Goal: Task Accomplishment & Management: Manage account settings

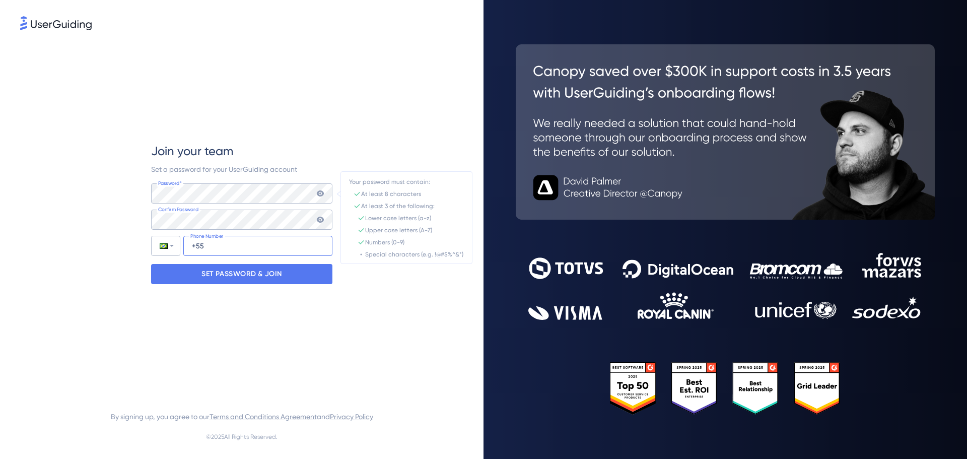
click at [262, 249] on input "+55" at bounding box center [257, 246] width 149 height 20
type input "[PHONE_NUMBER]"
click at [318, 193] on icon at bounding box center [320, 193] width 7 height 6
click at [395, 195] on div "Join your team Set a password for your UserGuiding account Password* Your passw…" at bounding box center [241, 213] width 443 height 362
click at [319, 221] on icon at bounding box center [320, 219] width 8 height 8
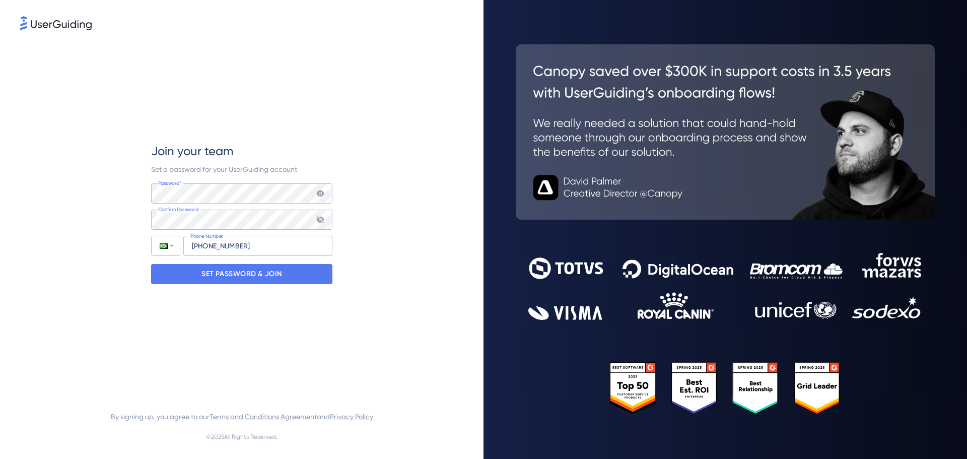
click at [369, 223] on div "Join your team Set a password for your UserGuiding account Password* Your passw…" at bounding box center [241, 213] width 443 height 362
click at [282, 272] on div "SET PASSWORD & JOIN" at bounding box center [241, 274] width 181 height 20
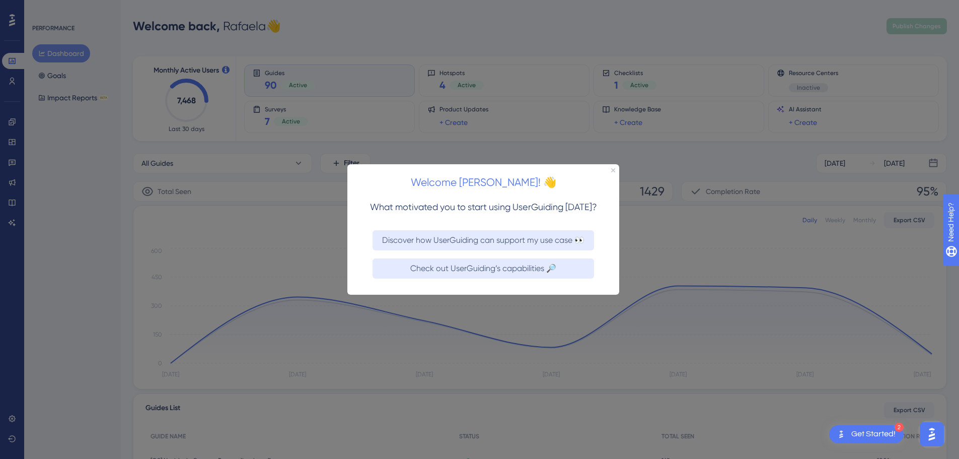
click at [615, 167] on div "Welcome [PERSON_NAME]! 👋" at bounding box center [483, 179] width 272 height 31
click at [613, 170] on icon "Close Preview" at bounding box center [613, 170] width 4 height 4
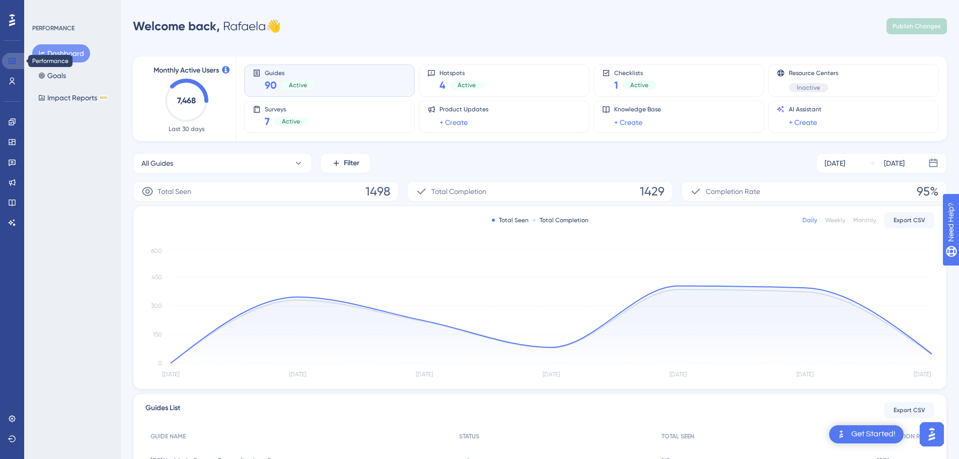
click at [10, 60] on icon at bounding box center [12, 61] width 8 height 8
click at [11, 163] on icon at bounding box center [12, 163] width 7 height 7
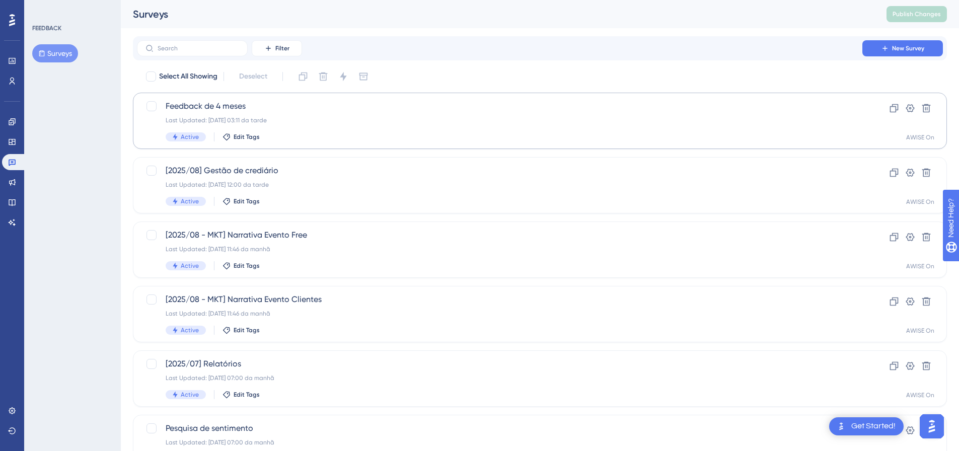
click at [239, 106] on div "✨ Save My Spot!✨" at bounding box center [484, 87] width 967 height 223
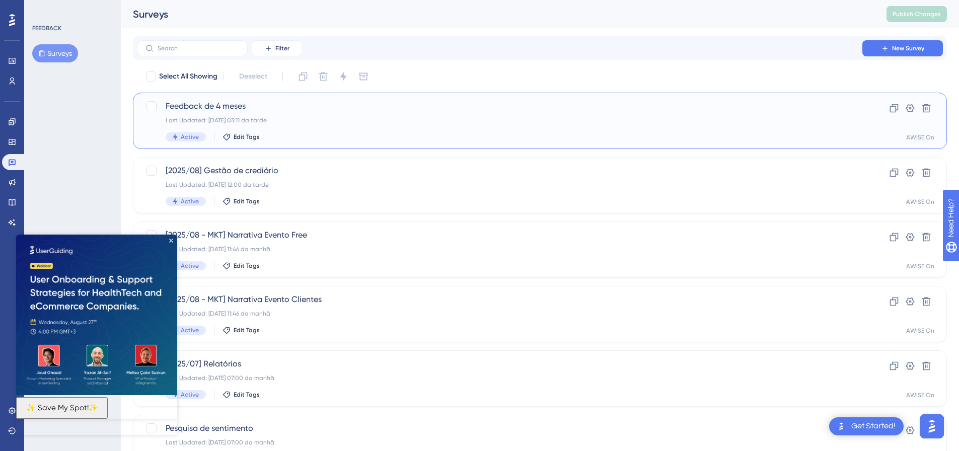
click at [208, 101] on span "Feedback de 4 meses" at bounding box center [500, 106] width 668 height 12
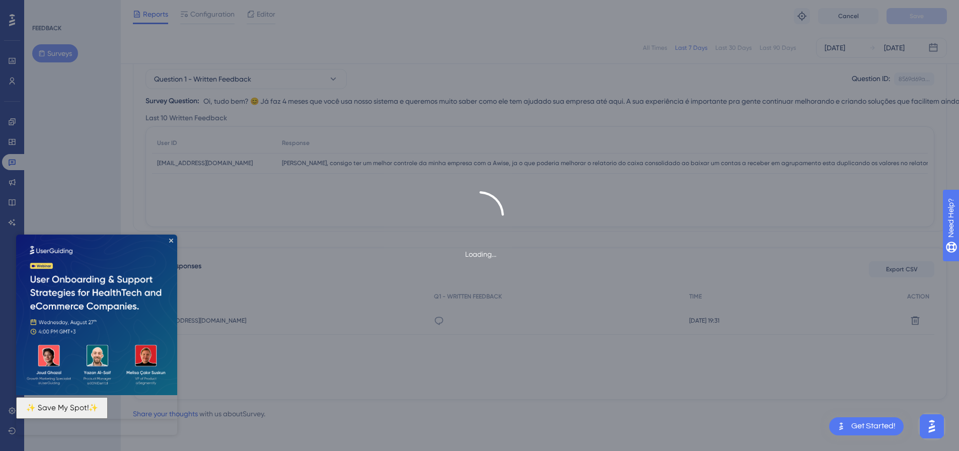
scroll to position [102, 0]
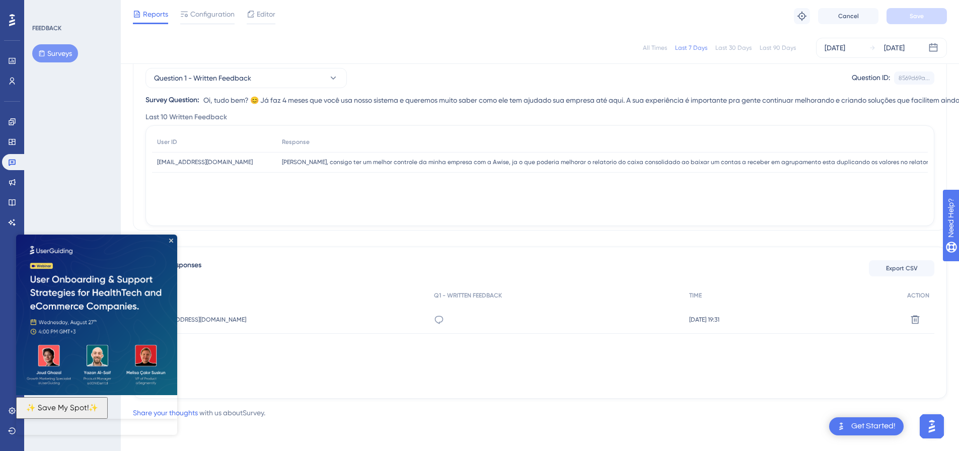
click at [611, 157] on div "[PERSON_NAME], consigo ter um melhor controle da minha empresa com a Awise, ja …" at bounding box center [882, 162] width 1210 height 21
click at [215, 163] on span "[EMAIL_ADDRESS][DOMAIN_NAME]" at bounding box center [205, 162] width 96 height 8
click at [434, 320] on icon at bounding box center [439, 320] width 10 height 10
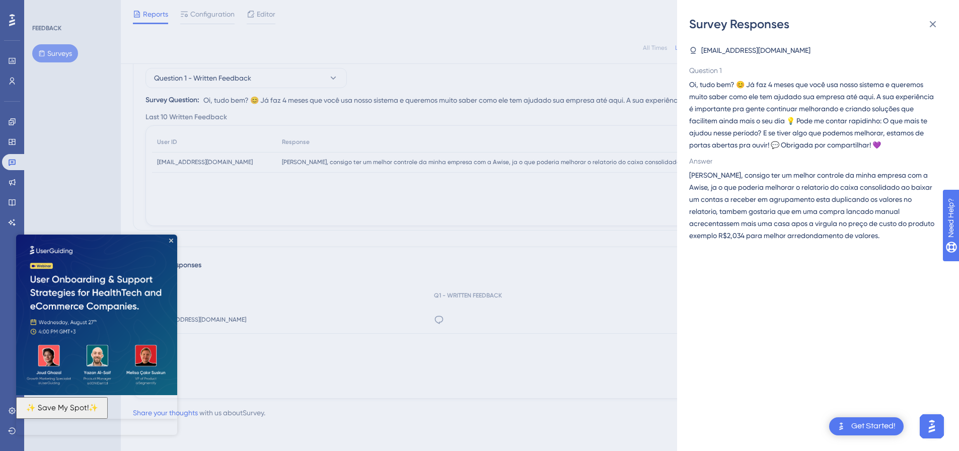
click at [171, 237] on img at bounding box center [96, 314] width 161 height 161
drag, startPoint x: 852, startPoint y: 240, endPoint x: 693, endPoint y: 175, distance: 171.4
click at [703, 176] on span "[PERSON_NAME], consigo ter um melhor controle da minha empresa com a Awise, ja …" at bounding box center [814, 205] width 250 height 72
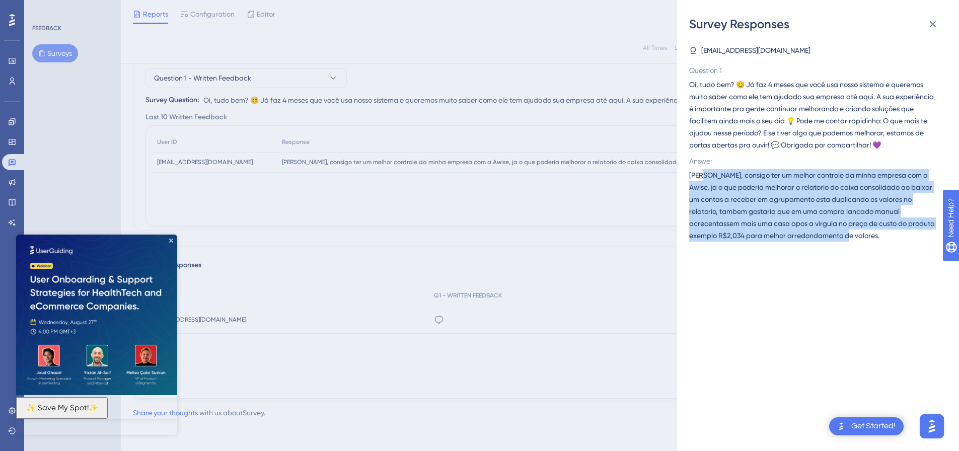
click at [815, 248] on div "[EMAIL_ADDRESS][DOMAIN_NAME] Question 1 Oi, tudo bem? 😊 Já faz 4 meses que você…" at bounding box center [822, 241] width 266 height 419
drag, startPoint x: 853, startPoint y: 241, endPoint x: 688, endPoint y: 174, distance: 178.2
click at [688, 174] on div "Survey Responses [EMAIL_ADDRESS][DOMAIN_NAME] Question 1 Oi, tudo bem? 😊 Já faz…" at bounding box center [818, 225] width 282 height 451
copy span "[PERSON_NAME], consigo ter um melhor controle da minha empresa com a Awise, ja …"
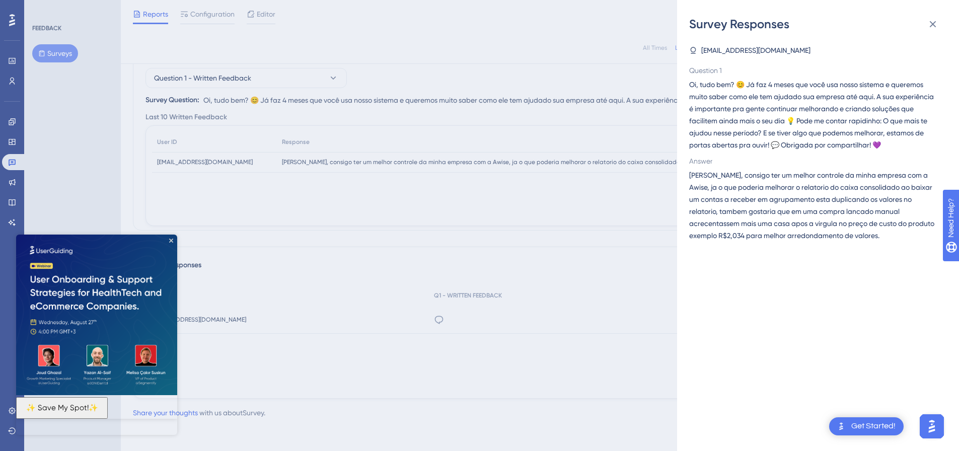
click at [36, 99] on div "Survey Responses [EMAIL_ADDRESS][DOMAIN_NAME] Question 1 Oi, tudo bem? 😊 Já faz…" at bounding box center [479, 225] width 959 height 451
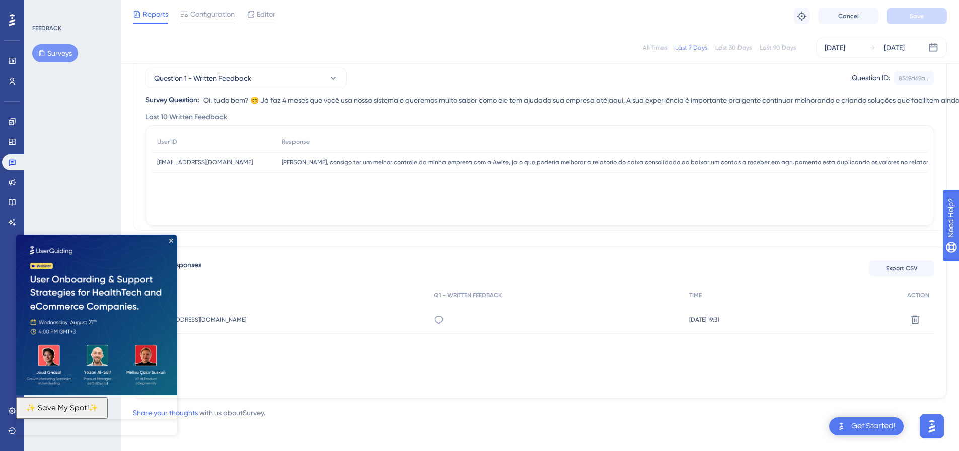
drag, startPoint x: 254, startPoint y: 160, endPoint x: 156, endPoint y: 163, distance: 98.7
click at [156, 163] on div "[EMAIL_ADDRESS][DOMAIN_NAME] [EMAIL_ADDRESS][DOMAIN_NAME]" at bounding box center [214, 162] width 125 height 21
copy span "[EMAIL_ADDRESS][DOMAIN_NAME]"
